Goal: Task Accomplishment & Management: Manage account settings

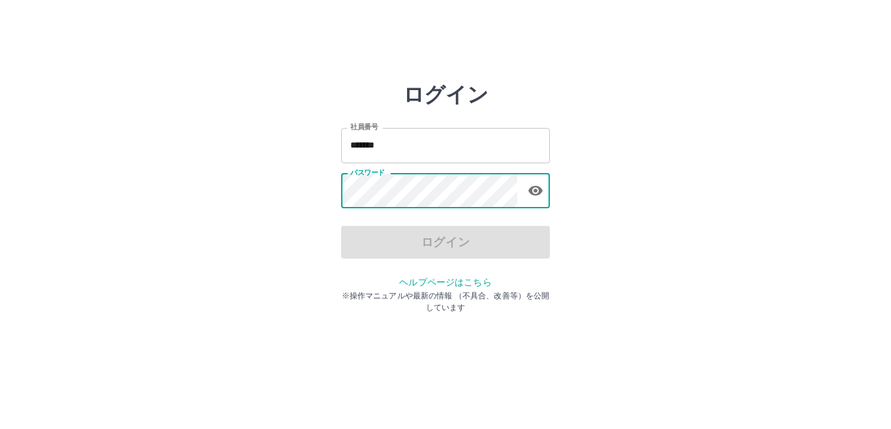
click at [378, 176] on div "パスワード パスワード" at bounding box center [445, 192] width 209 height 37
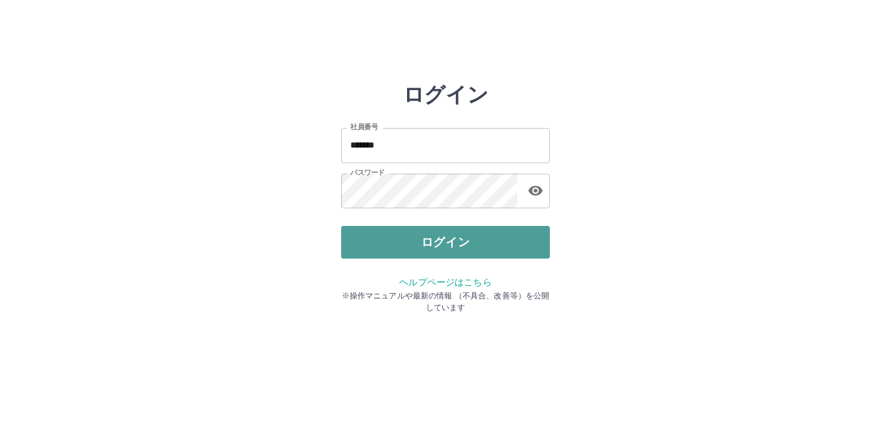
click at [420, 245] on button "ログイン" at bounding box center [445, 242] width 209 height 33
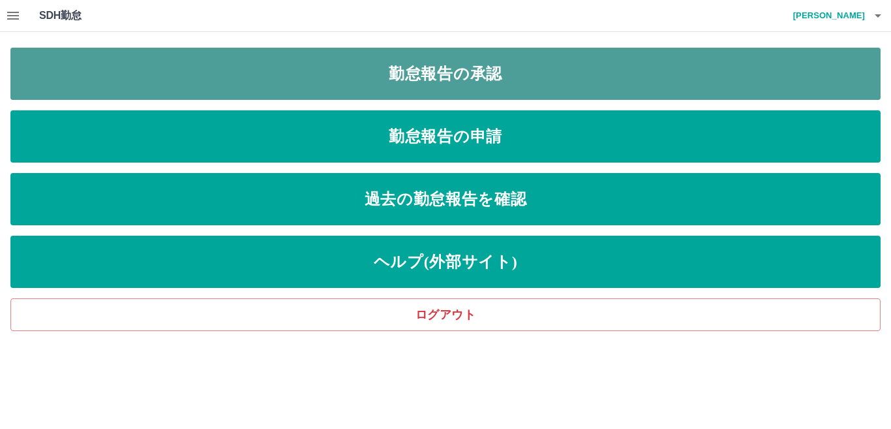
click at [489, 85] on link "勤怠報告の承認" at bounding box center [445, 74] width 870 height 52
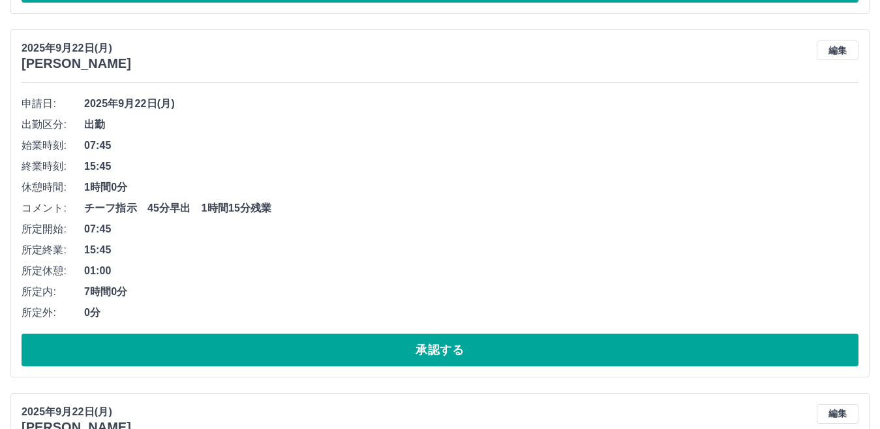
scroll to position [2966, 0]
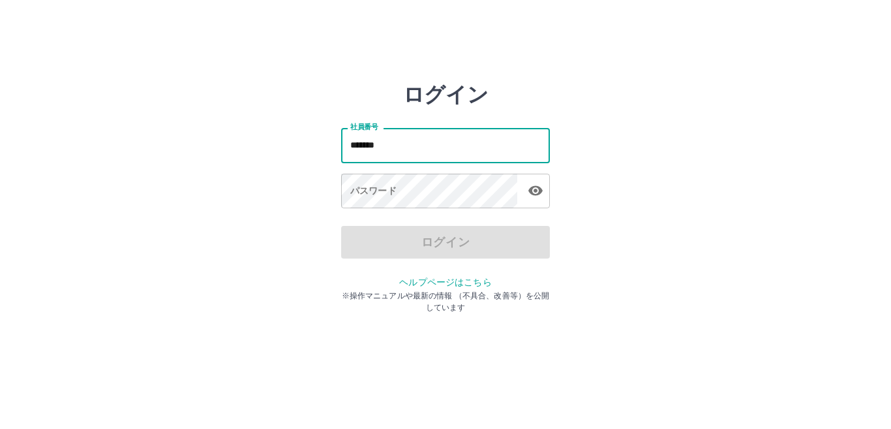
type input "*******"
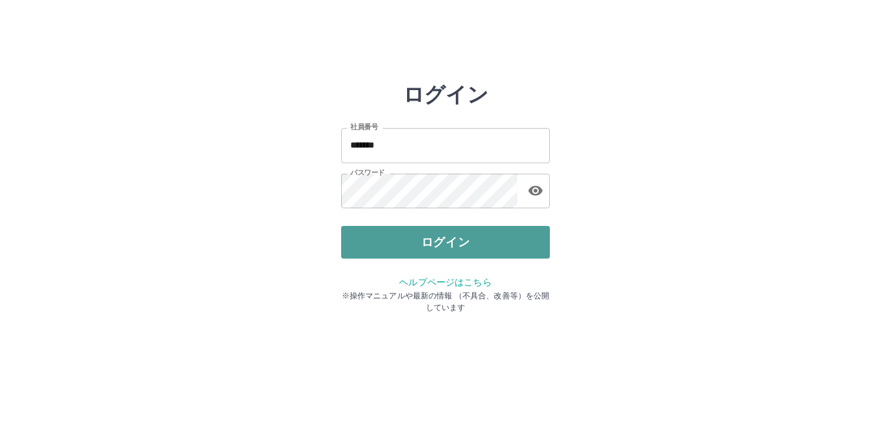
click at [413, 242] on button "ログイン" at bounding box center [445, 242] width 209 height 33
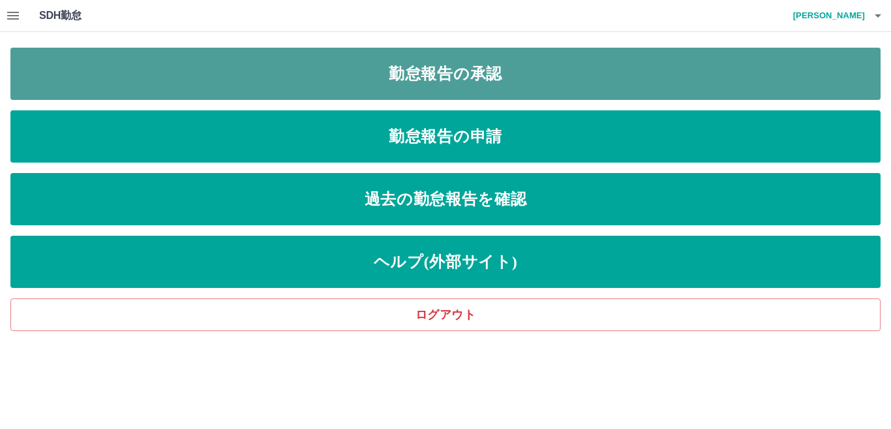
click at [449, 84] on link "勤怠報告の承認" at bounding box center [445, 74] width 870 height 52
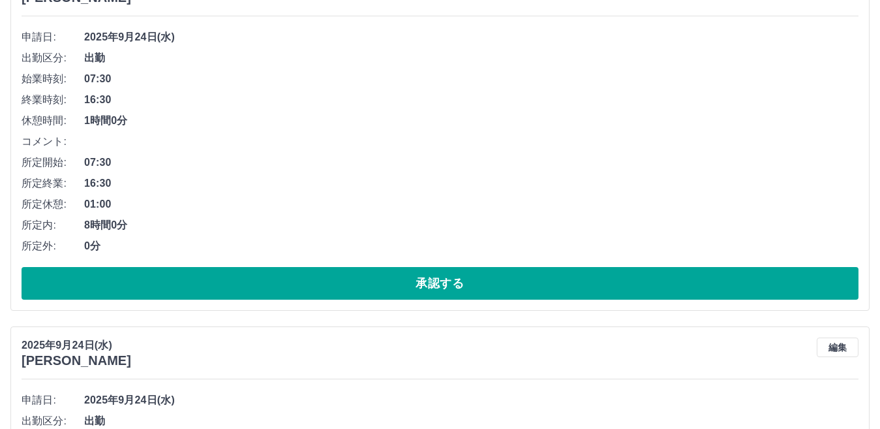
scroll to position [192, 0]
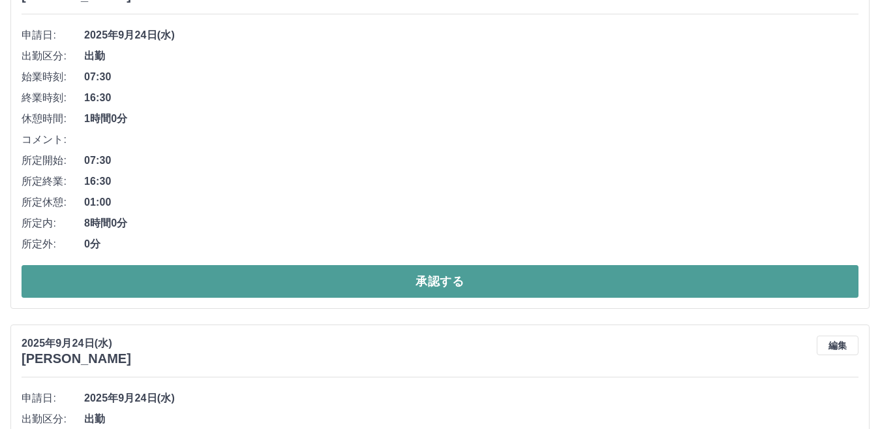
click at [240, 277] on button "承認する" at bounding box center [440, 281] width 837 height 33
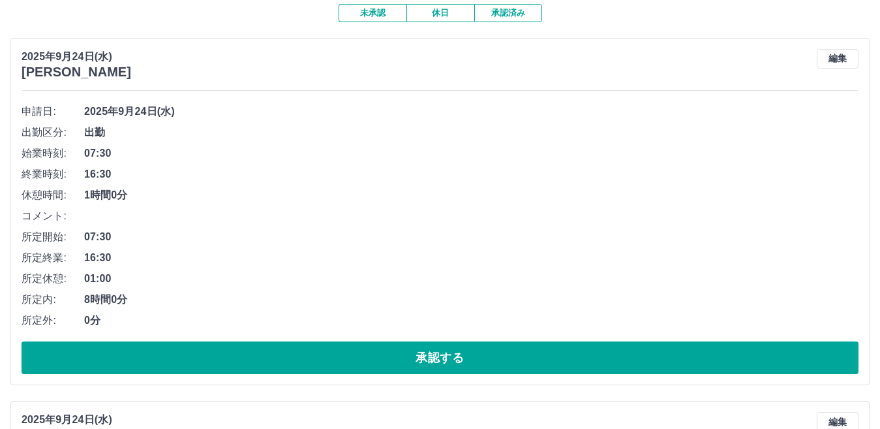
scroll to position [117, 0]
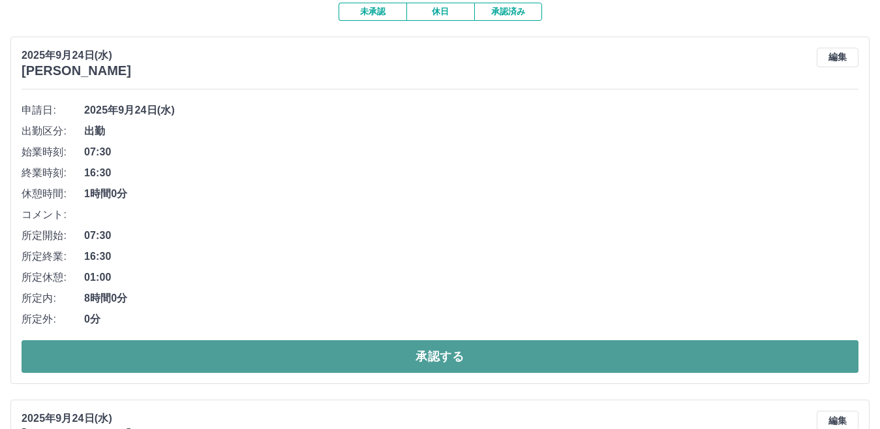
click at [265, 347] on button "承認する" at bounding box center [440, 356] width 837 height 33
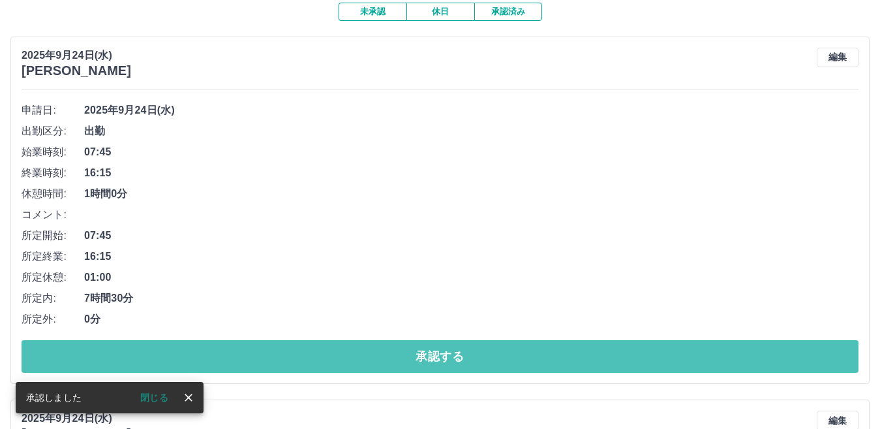
click at [265, 347] on button "承認する" at bounding box center [440, 356] width 837 height 33
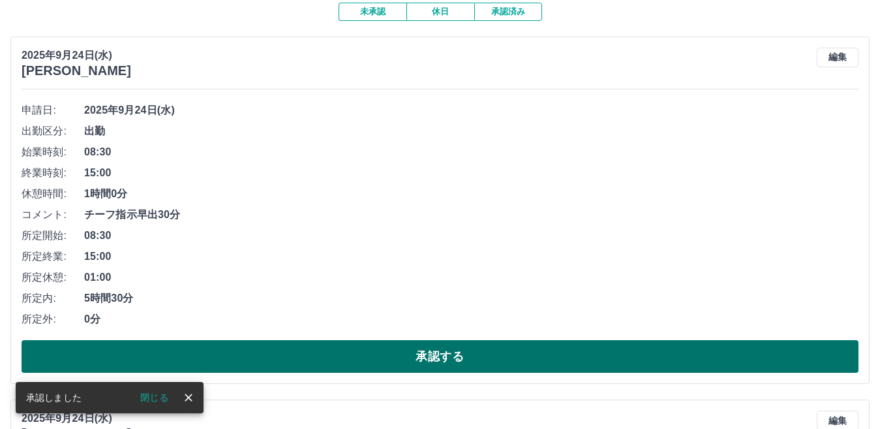
click at [265, 347] on button "承認する" at bounding box center [440, 356] width 837 height 33
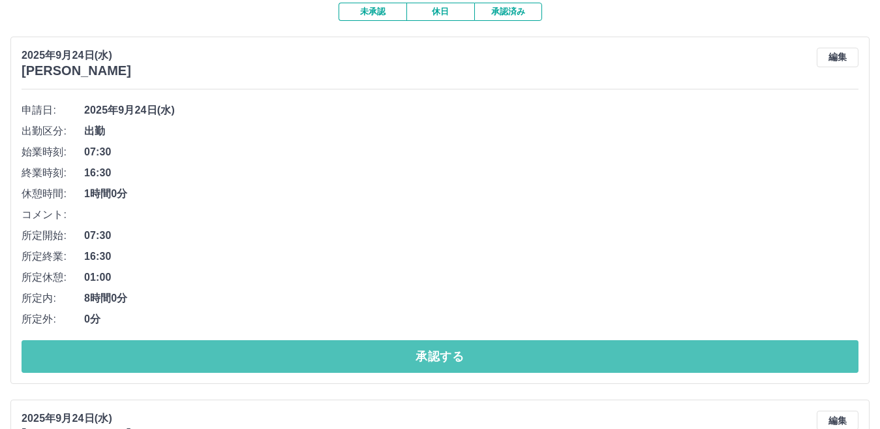
click at [265, 347] on button "承認する" at bounding box center [440, 356] width 837 height 33
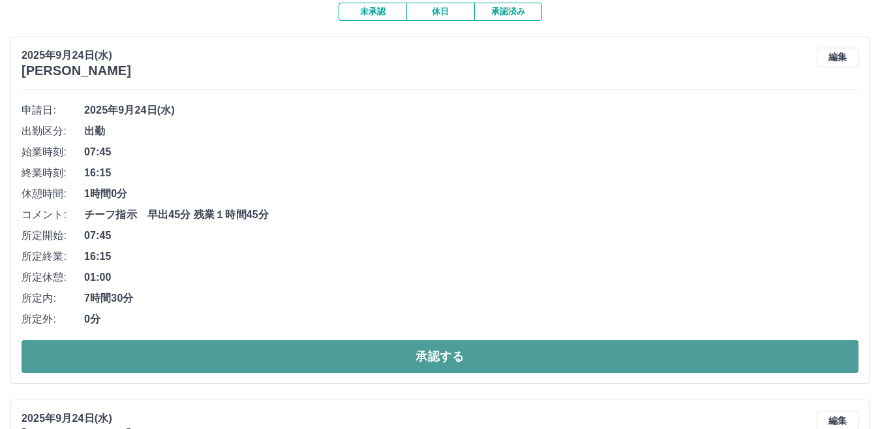
click at [265, 347] on button "承認する" at bounding box center [440, 356] width 837 height 33
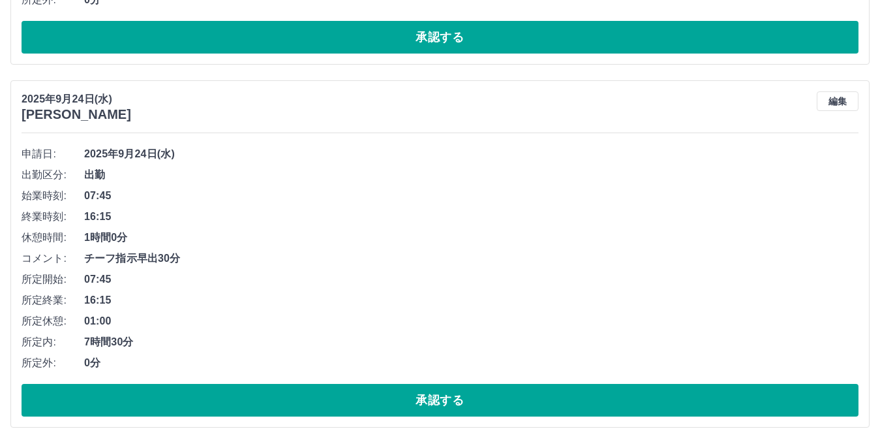
scroll to position [375, 0]
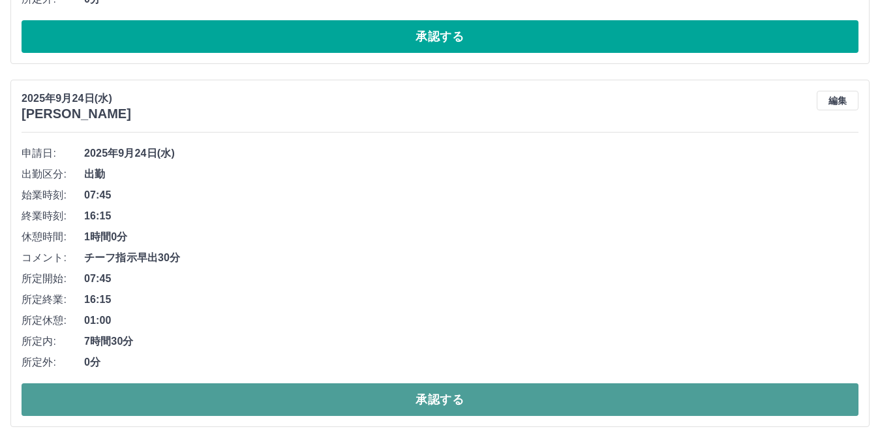
click at [290, 398] on button "承認する" at bounding box center [440, 399] width 837 height 33
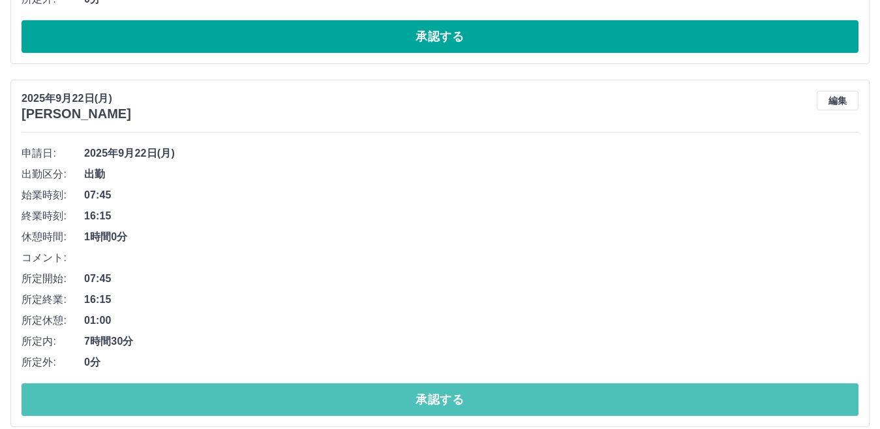
click at [290, 398] on button "承認する" at bounding box center [440, 399] width 837 height 33
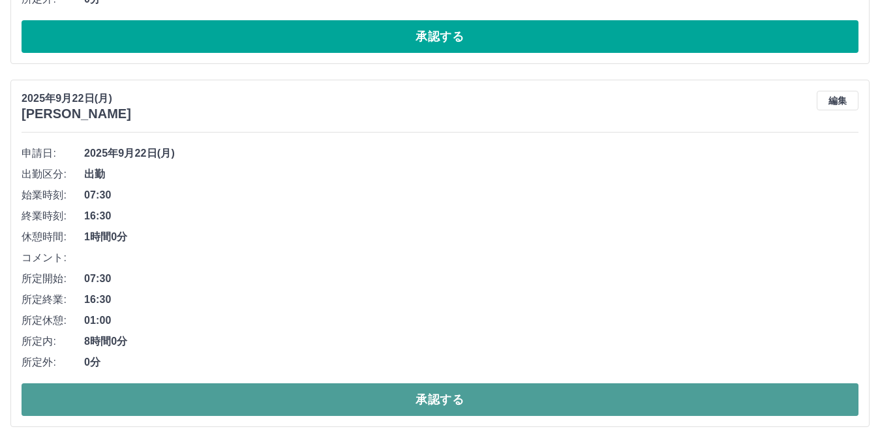
click at [292, 399] on button "承認する" at bounding box center [440, 399] width 837 height 33
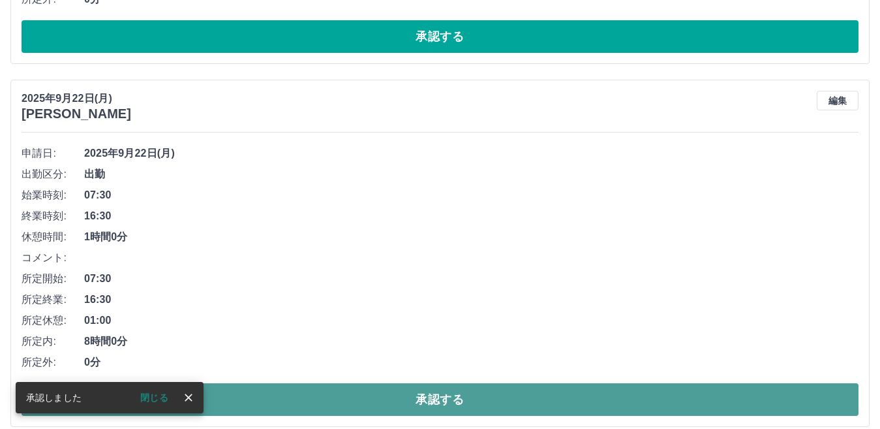
click at [339, 405] on button "承認する" at bounding box center [440, 399] width 837 height 33
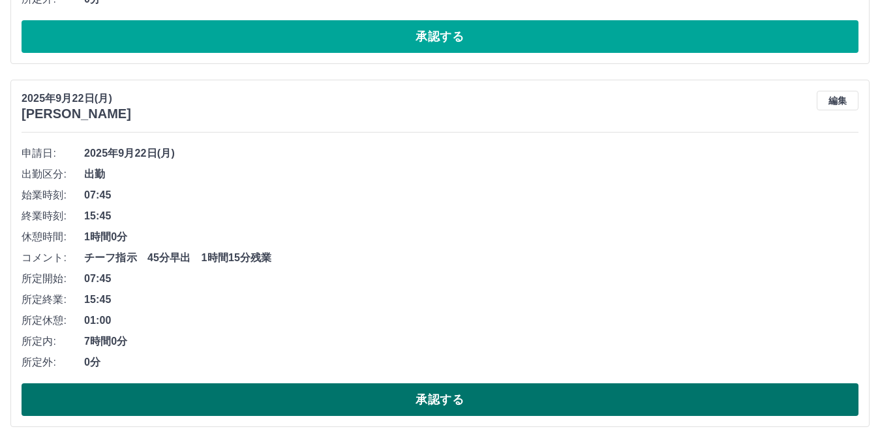
click at [386, 401] on button "承認する" at bounding box center [440, 399] width 837 height 33
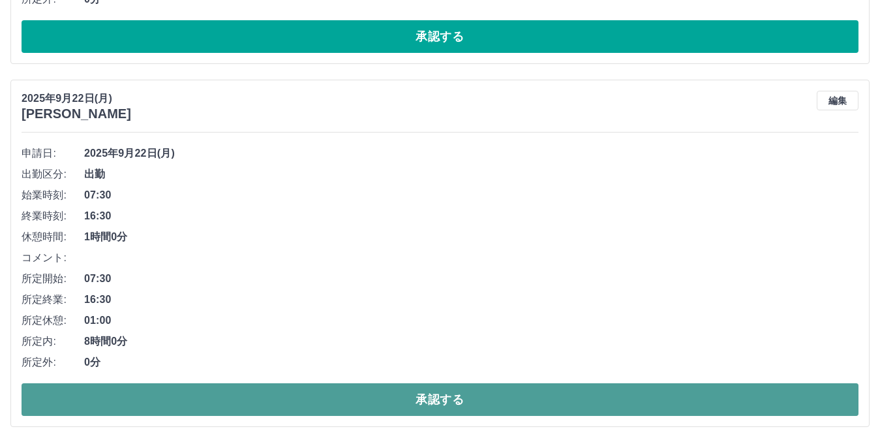
click at [386, 401] on button "承認する" at bounding box center [440, 399] width 837 height 33
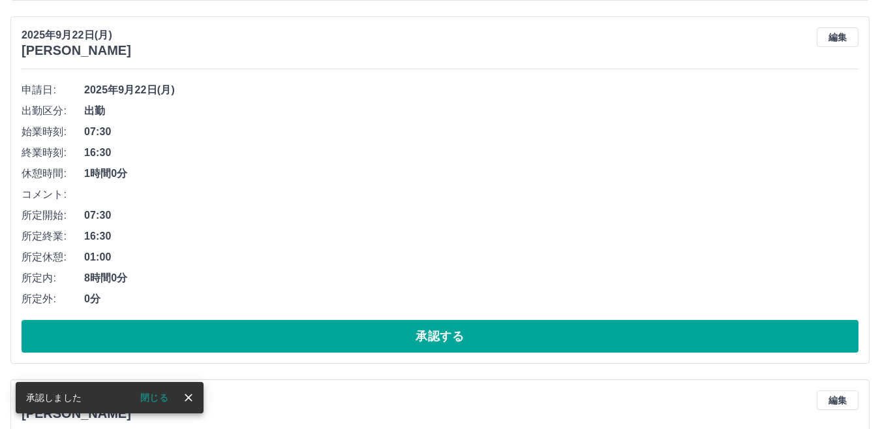
scroll to position [438, 0]
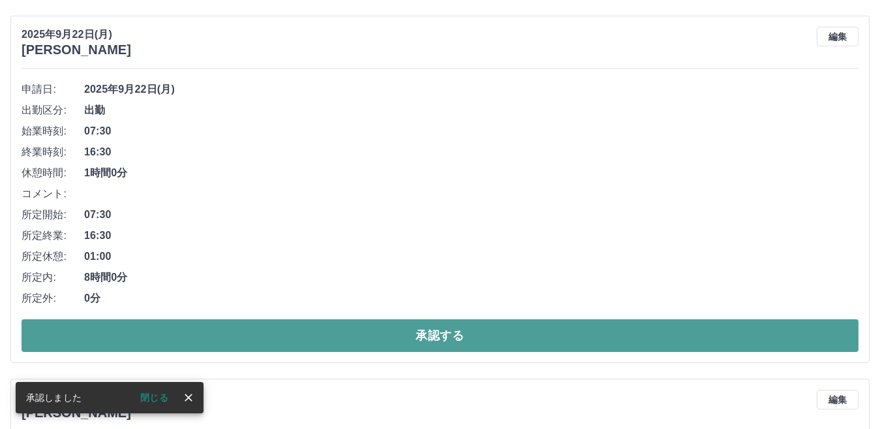
click at [361, 331] on button "承認する" at bounding box center [440, 335] width 837 height 33
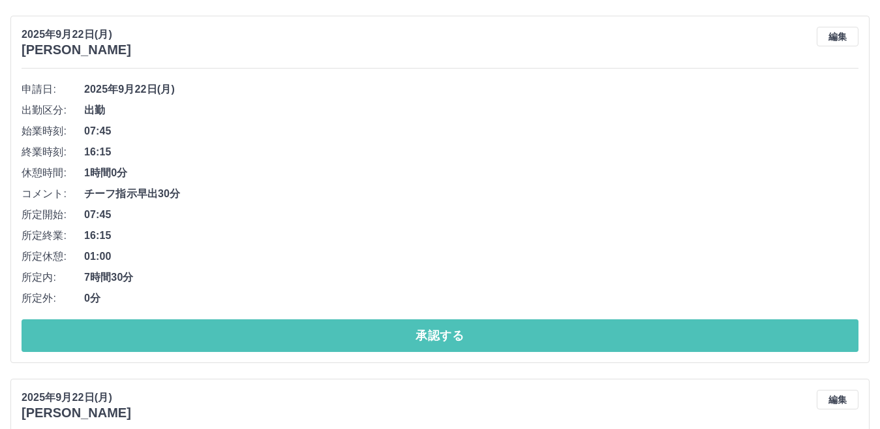
click at [361, 331] on button "承認する" at bounding box center [440, 335] width 837 height 33
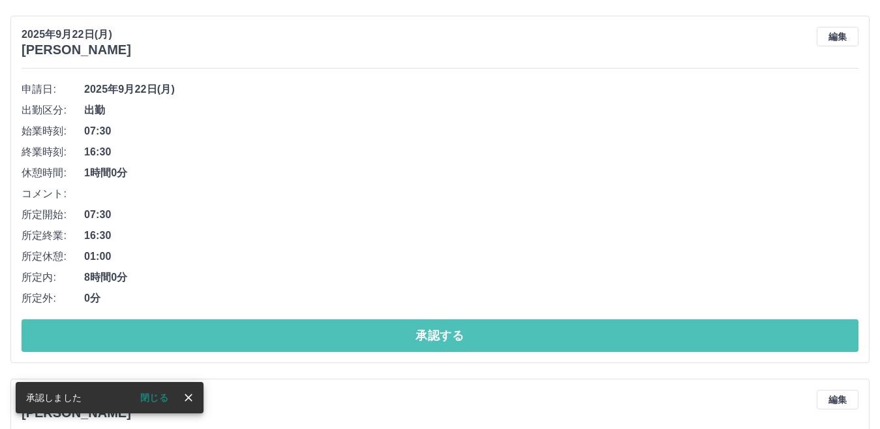
click at [361, 331] on button "承認する" at bounding box center [440, 335] width 837 height 33
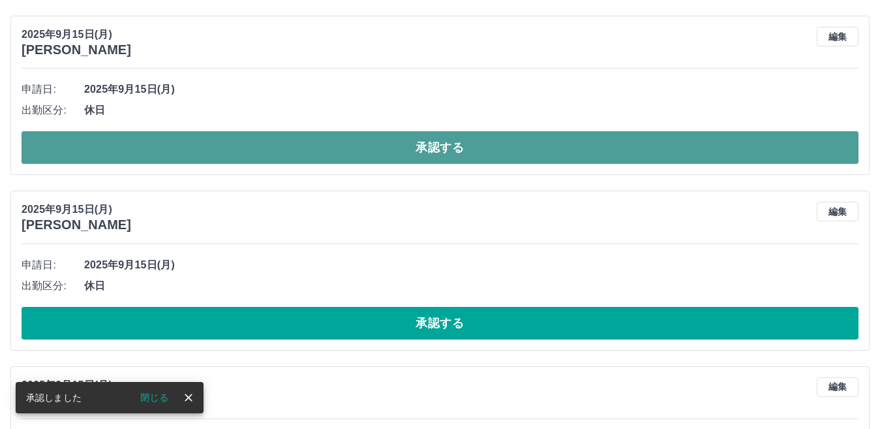
click at [351, 149] on button "承認する" at bounding box center [440, 147] width 837 height 33
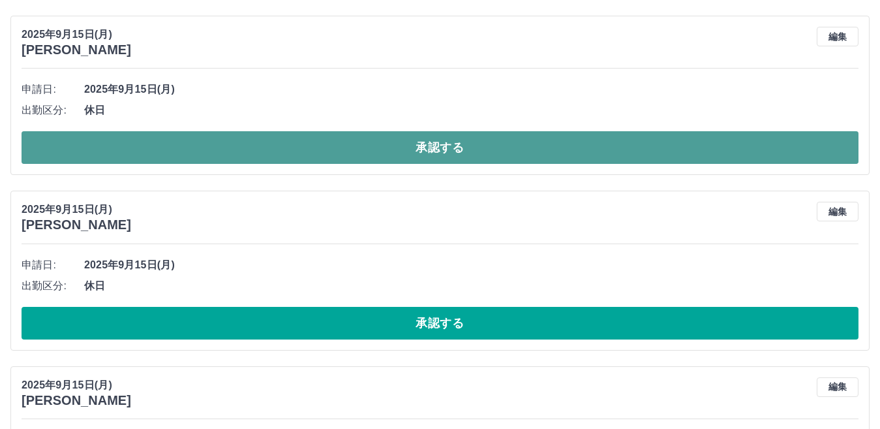
click at [349, 143] on button "承認する" at bounding box center [440, 147] width 837 height 33
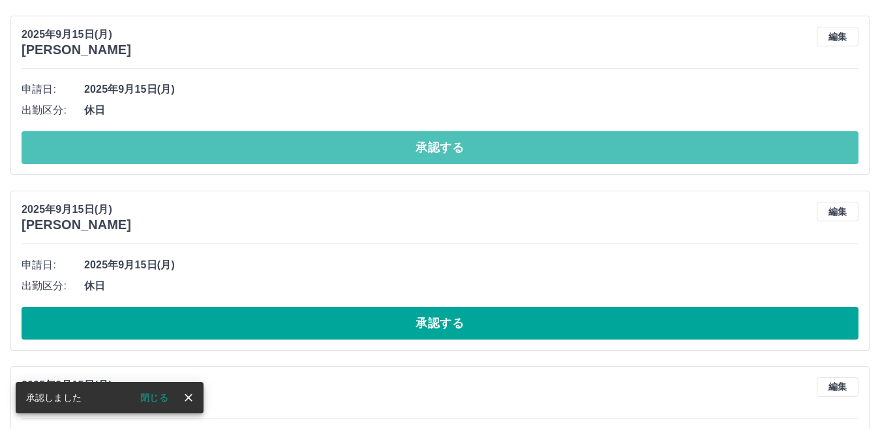
click at [349, 143] on button "承認する" at bounding box center [440, 147] width 837 height 33
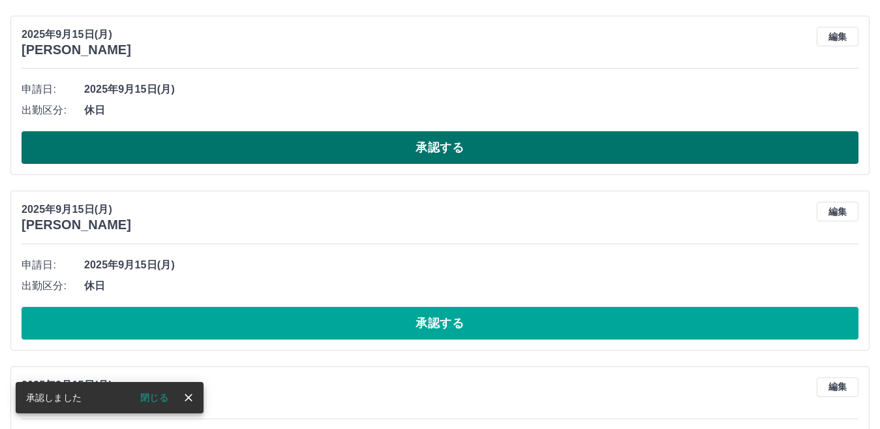
click at [349, 143] on button "承認する" at bounding box center [440, 147] width 837 height 33
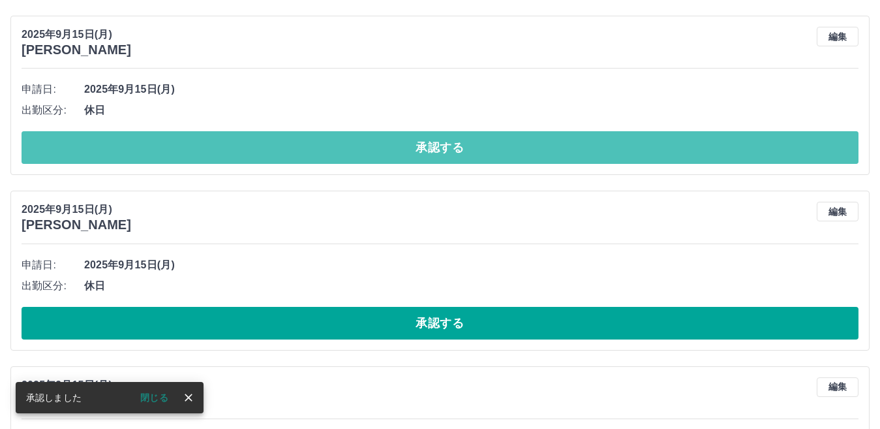
click at [349, 143] on button "承認する" at bounding box center [440, 147] width 837 height 33
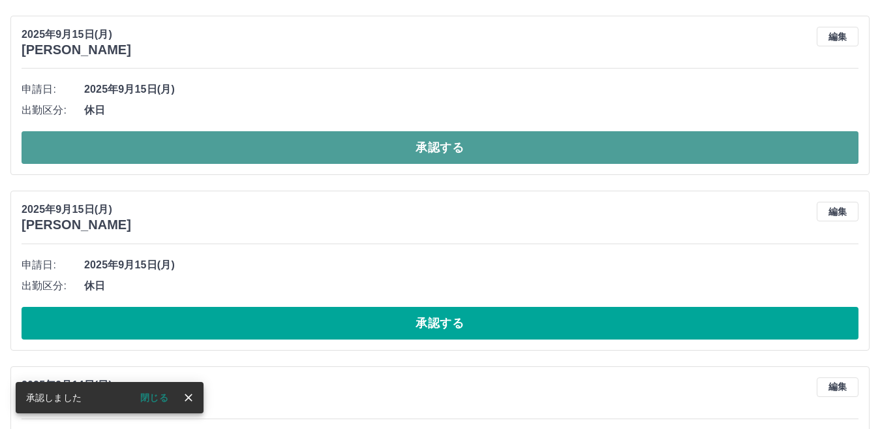
click at [349, 143] on button "承認する" at bounding box center [440, 147] width 837 height 33
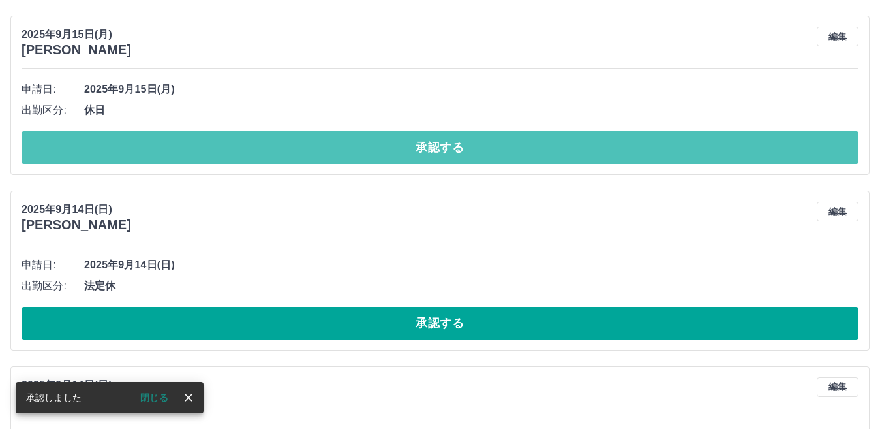
click at [349, 143] on button "承認する" at bounding box center [440, 147] width 837 height 33
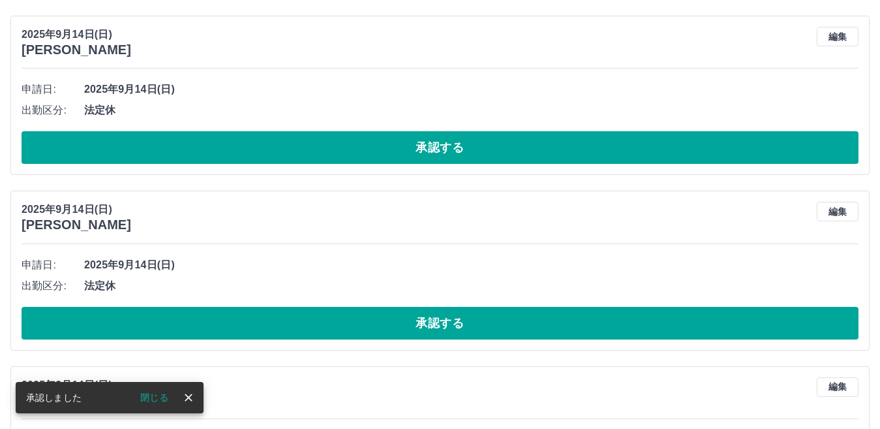
click at [349, 143] on button "承認する" at bounding box center [440, 147] width 837 height 33
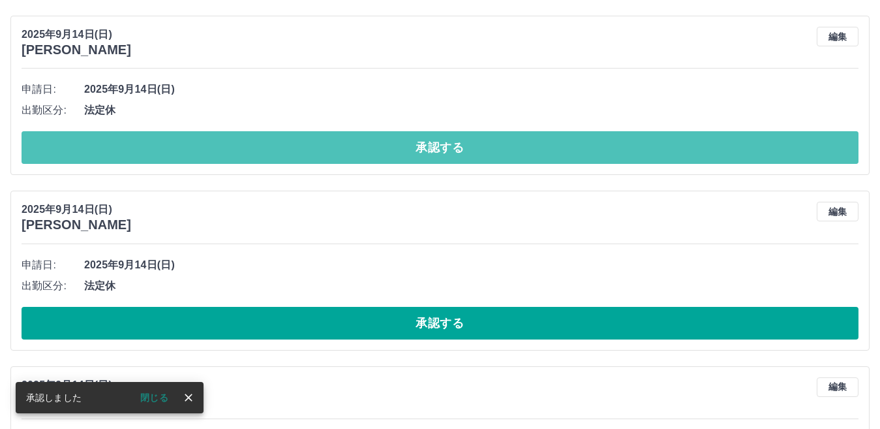
click at [349, 143] on button "承認する" at bounding box center [440, 147] width 837 height 33
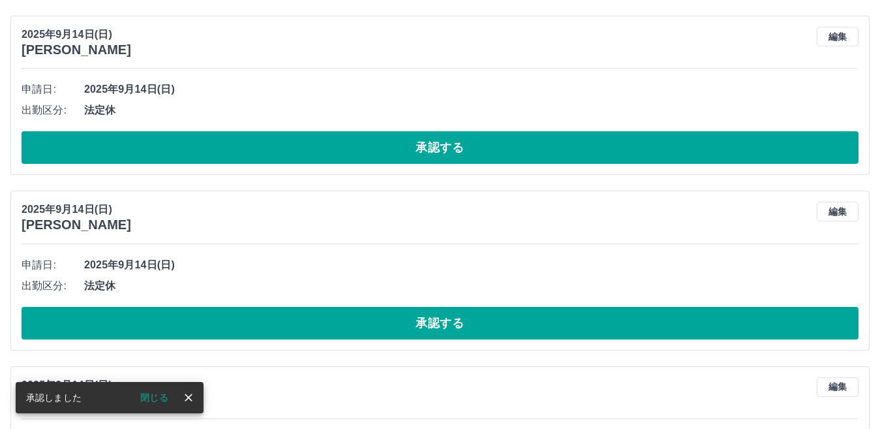
click at [349, 143] on button "承認する" at bounding box center [440, 147] width 837 height 33
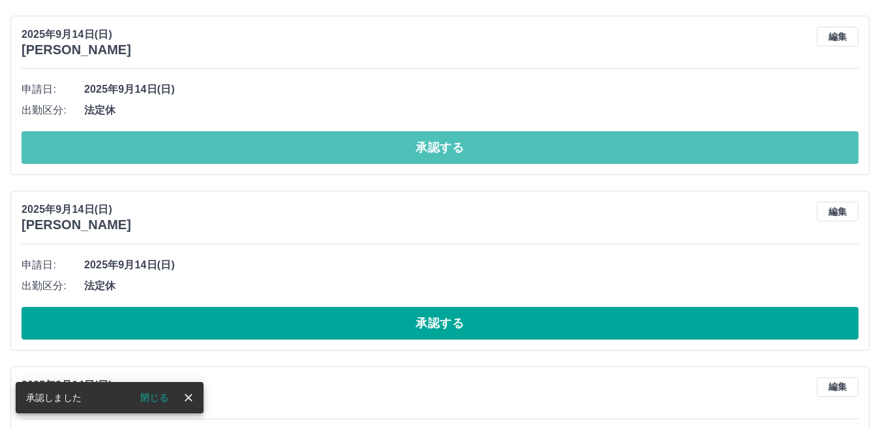
click at [349, 143] on button "承認する" at bounding box center [440, 147] width 837 height 33
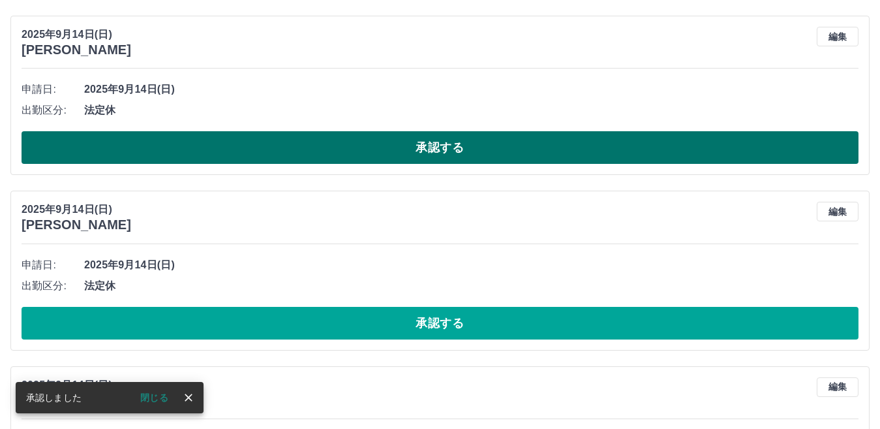
click at [349, 143] on button "承認する" at bounding box center [440, 147] width 837 height 33
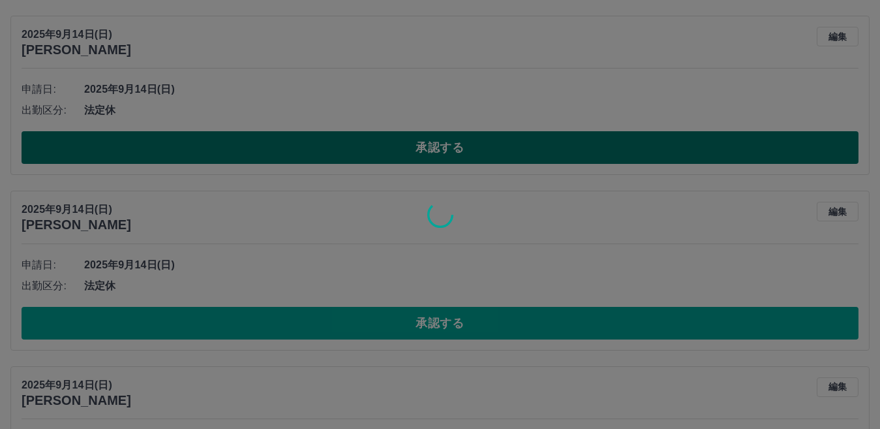
click at [349, 143] on div at bounding box center [440, 214] width 880 height 429
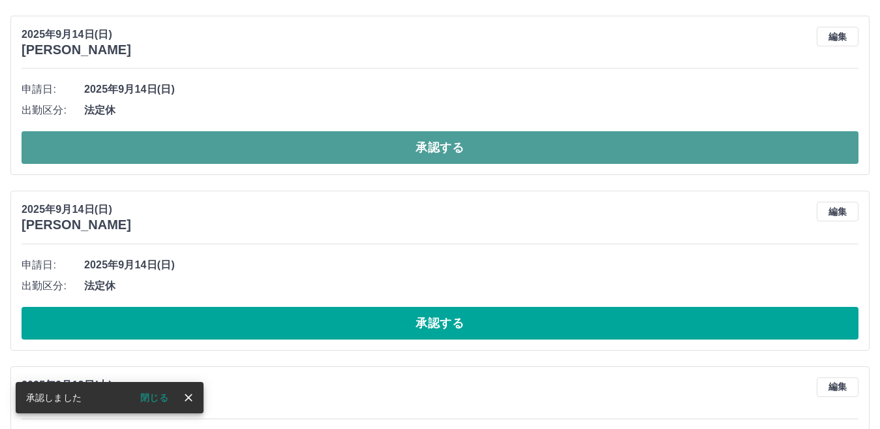
click at [349, 143] on button "承認する" at bounding box center [440, 147] width 837 height 33
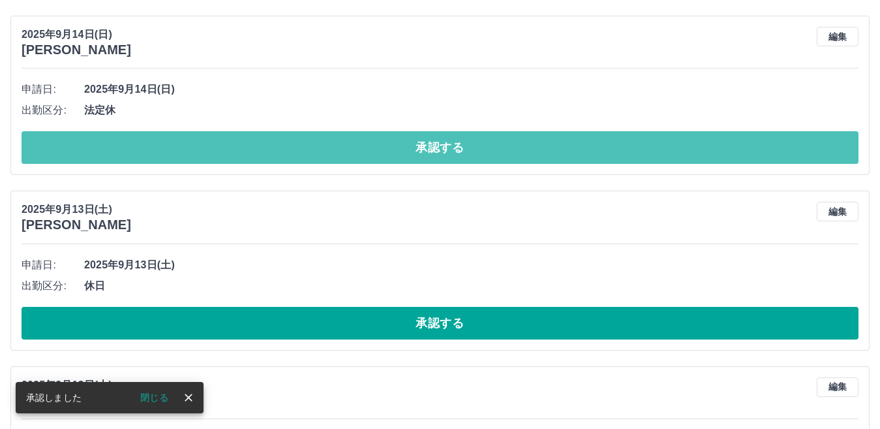
click at [349, 143] on button "承認する" at bounding box center [440, 147] width 837 height 33
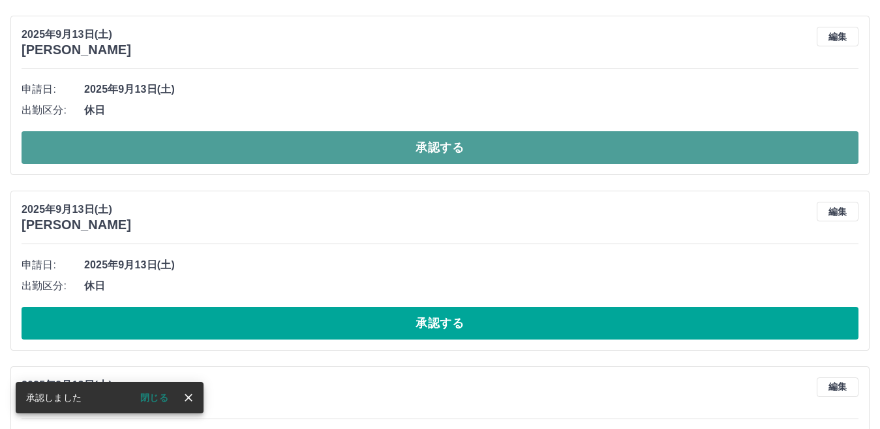
click at [349, 143] on button "承認する" at bounding box center [440, 147] width 837 height 33
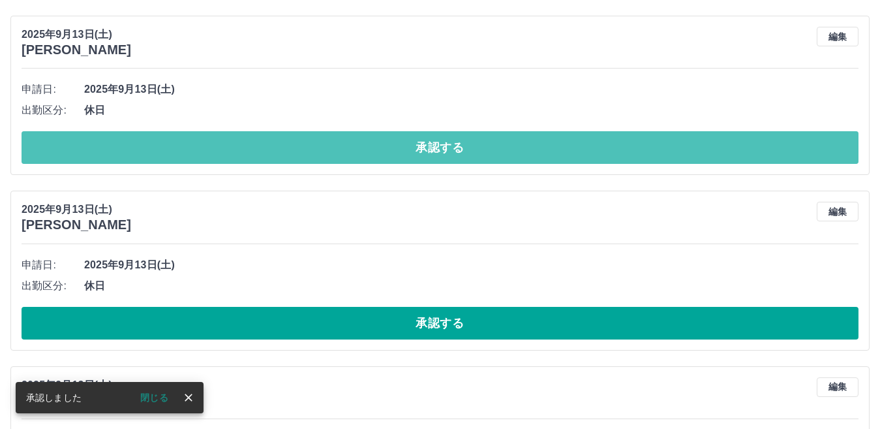
click at [349, 143] on button "承認する" at bounding box center [440, 147] width 837 height 33
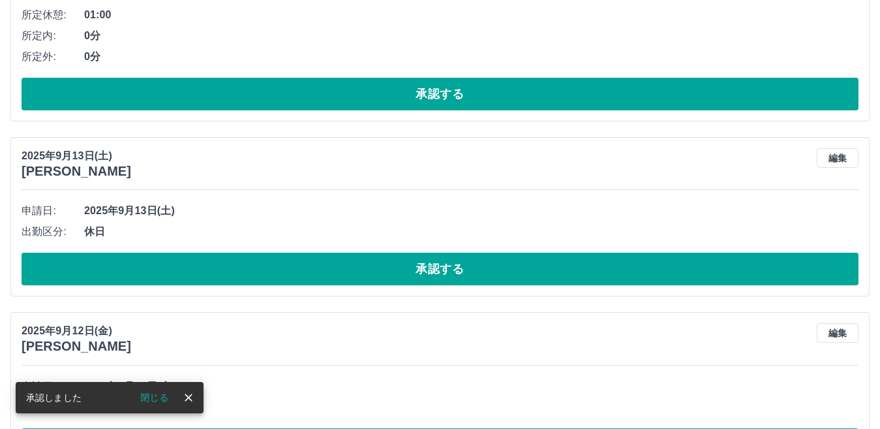
scroll to position [319, 0]
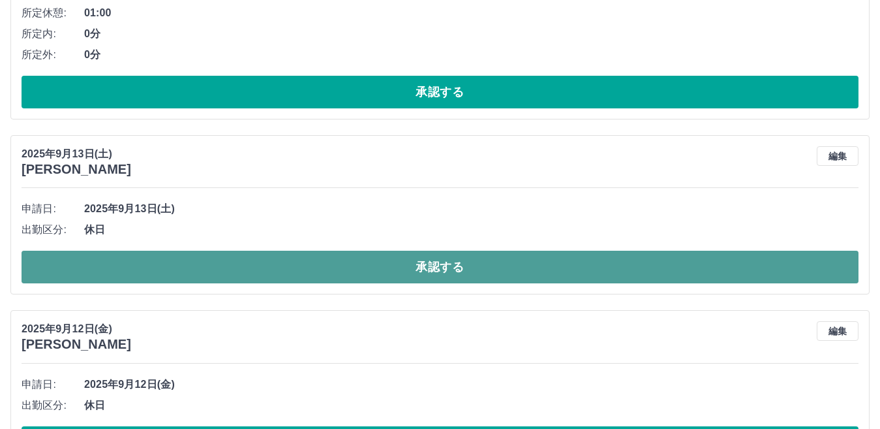
click at [362, 260] on button "承認する" at bounding box center [440, 267] width 837 height 33
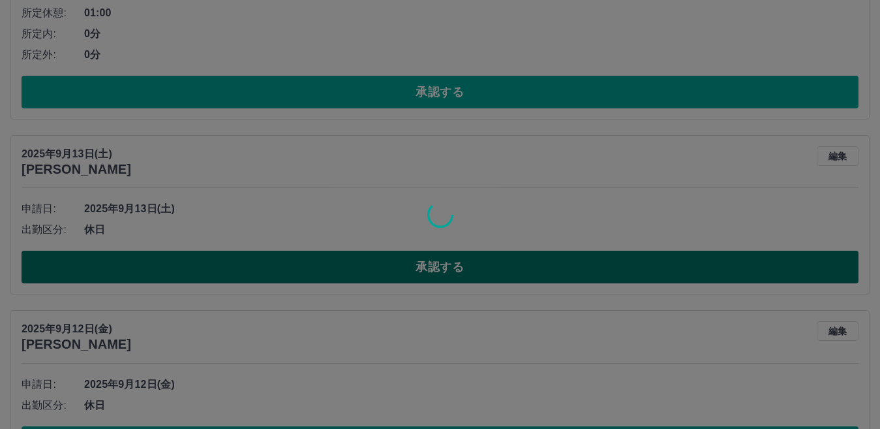
scroll to position [202, 0]
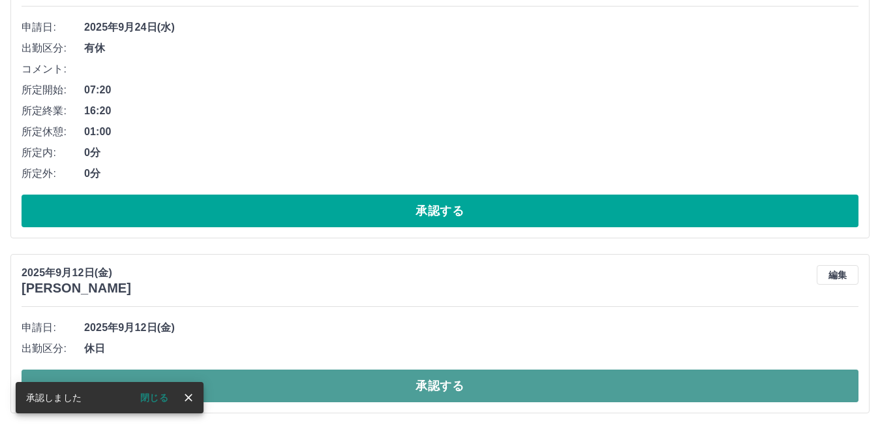
click at [361, 378] on button "承認する" at bounding box center [440, 385] width 837 height 33
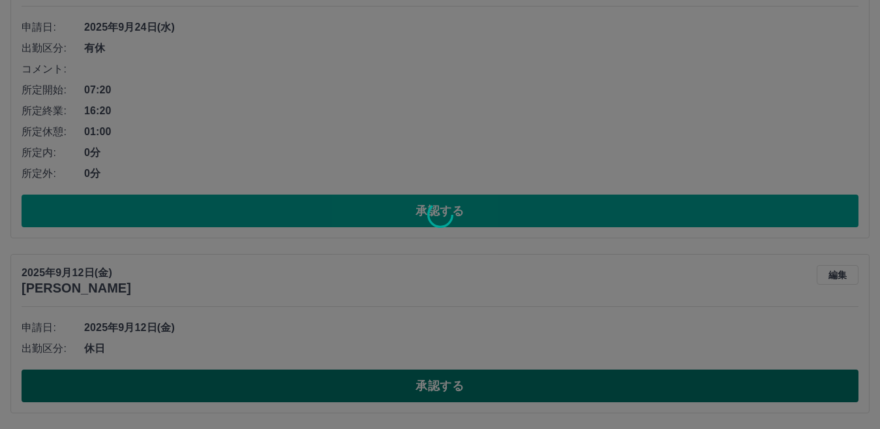
scroll to position [27, 0]
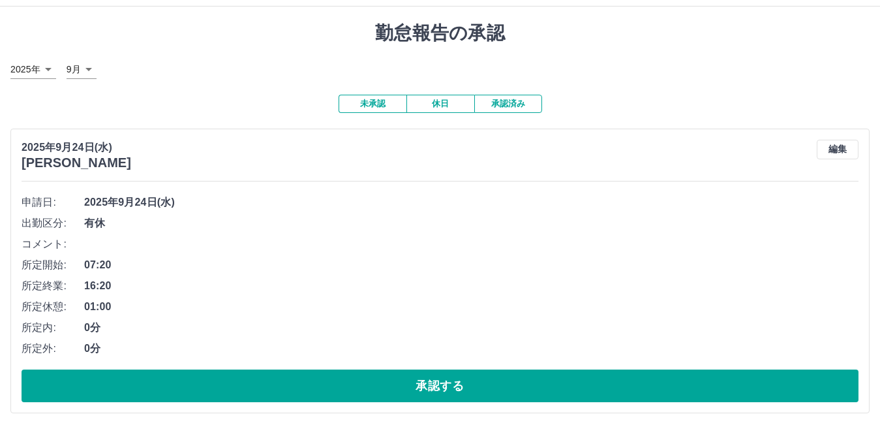
click at [504, 100] on button "承認済み" at bounding box center [508, 104] width 68 height 18
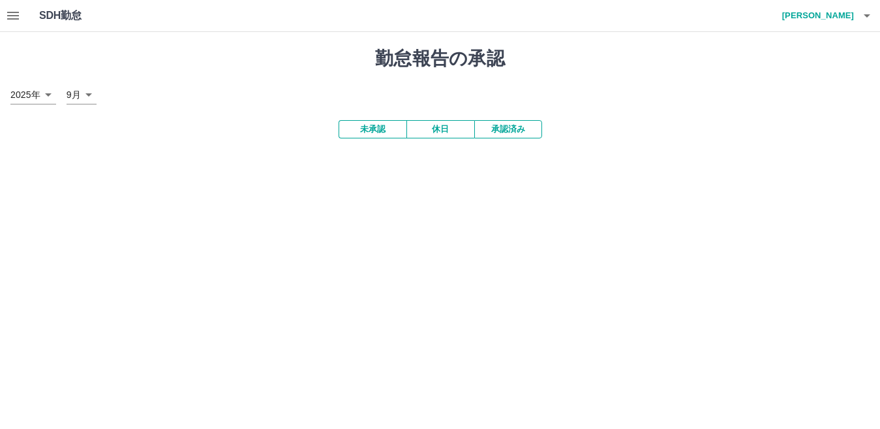
scroll to position [0, 0]
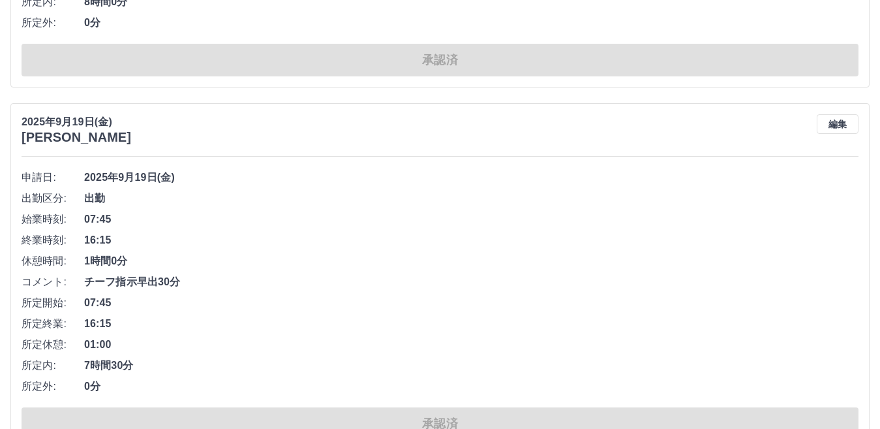
scroll to position [7311, 0]
